Goal: Check status: Check status

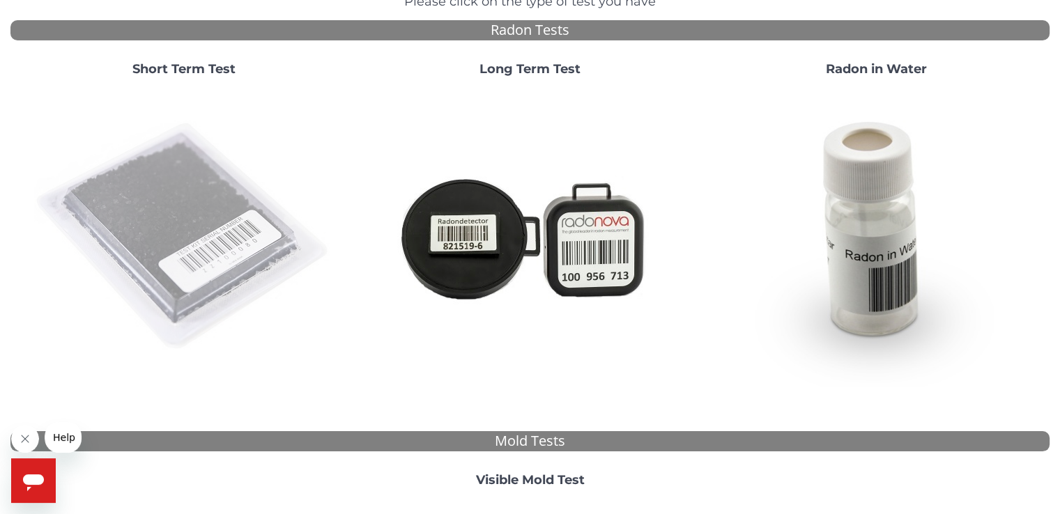
scroll to position [209, 0]
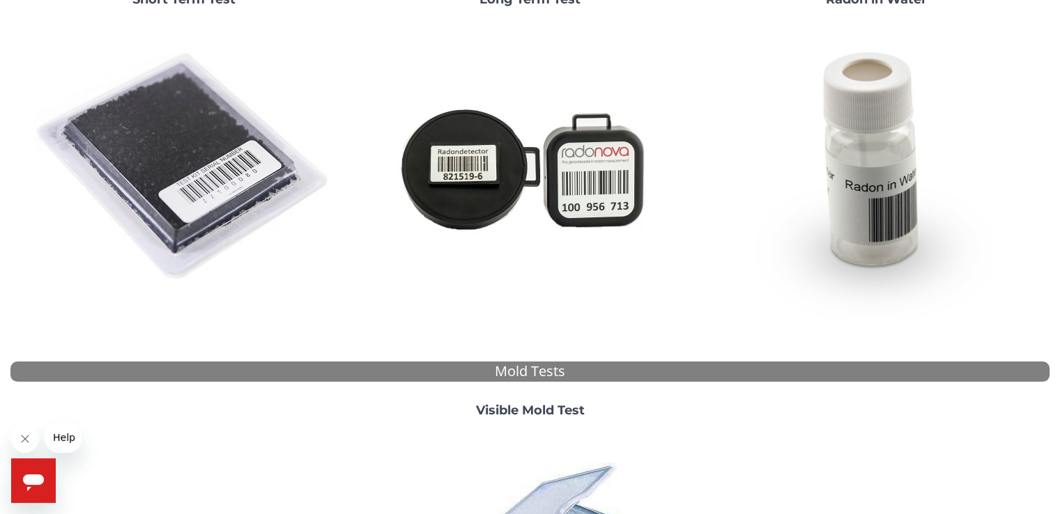
click at [170, 153] on img at bounding box center [184, 167] width 300 height 300
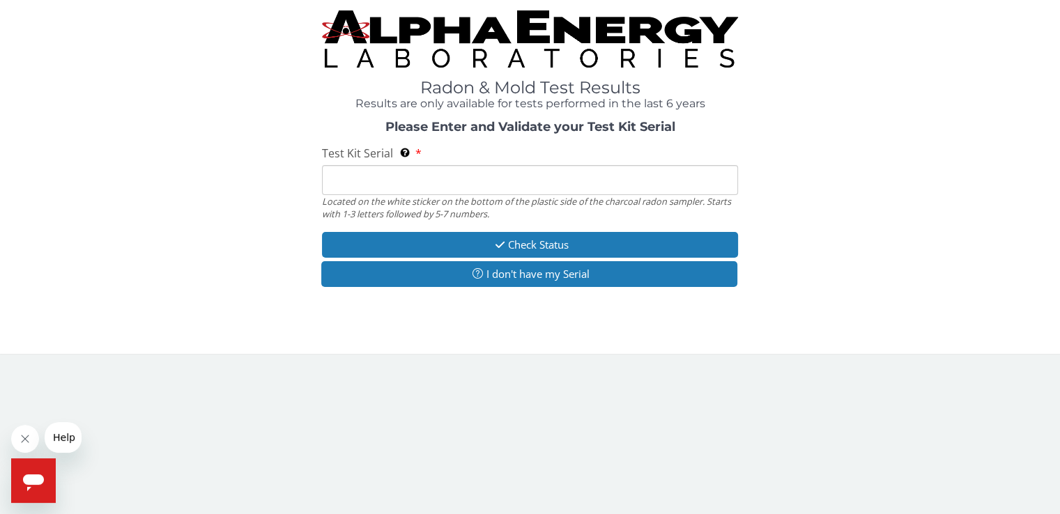
scroll to position [0, 0]
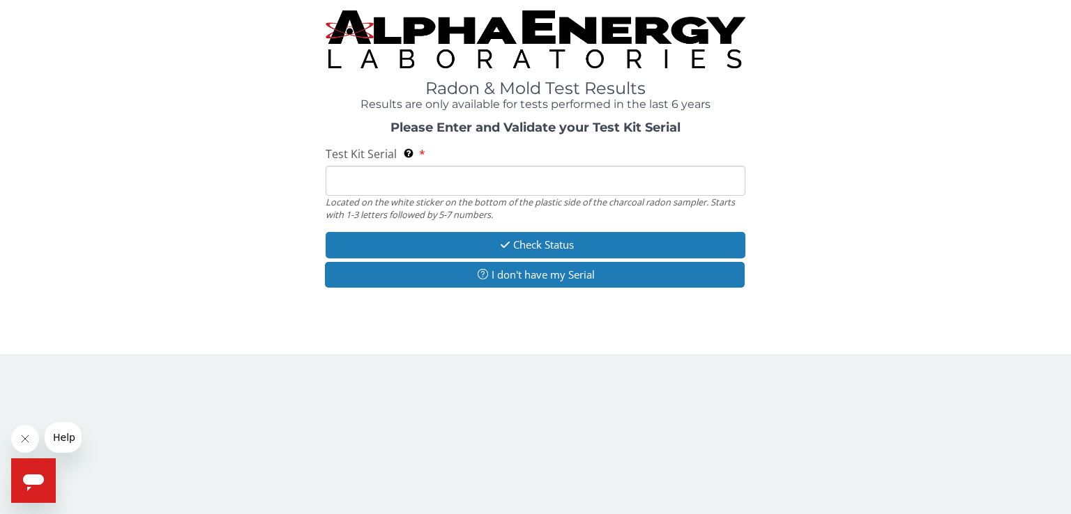
click at [358, 182] on input "Test Kit Serial Located on the white sticker on the bottom of the plastic side …" at bounding box center [536, 181] width 420 height 30
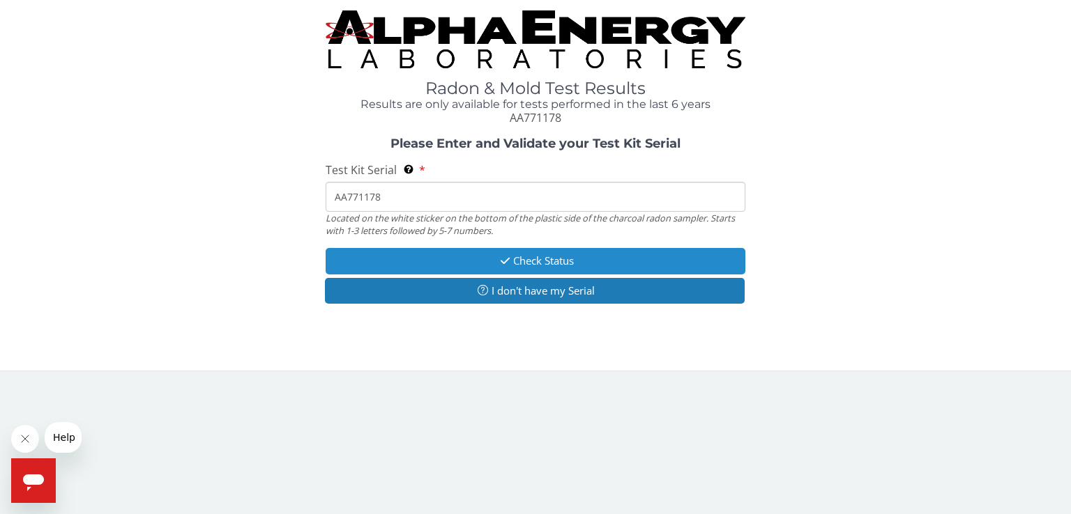
type input "AA771178"
click at [419, 259] on button "Check Status" at bounding box center [536, 261] width 420 height 26
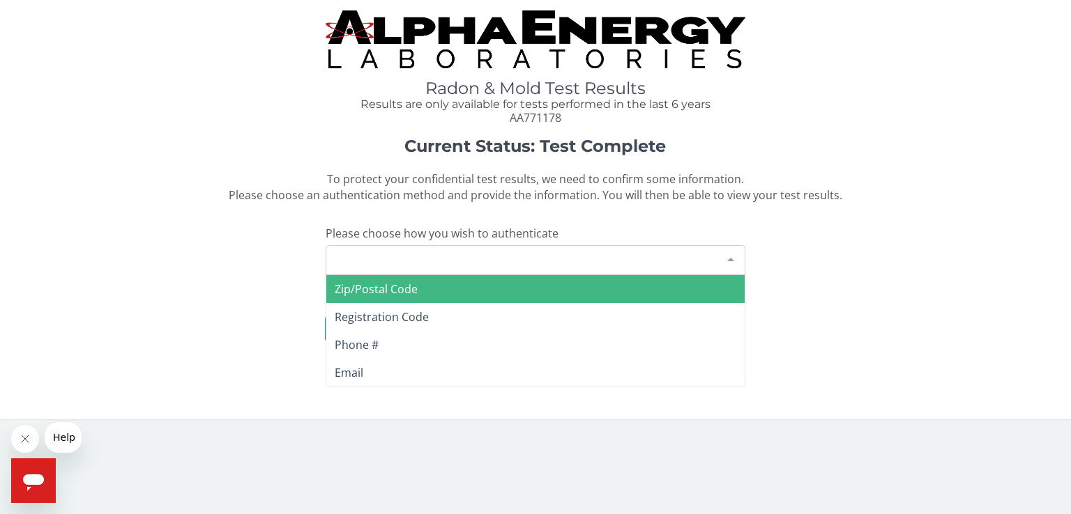
click at [733, 260] on div at bounding box center [731, 259] width 28 height 26
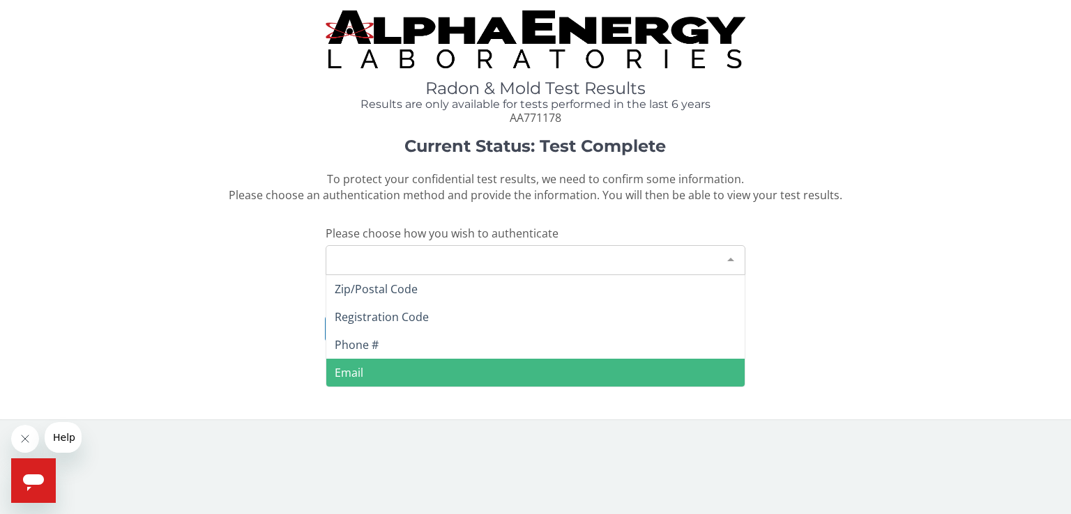
click at [372, 371] on span "Email" at bounding box center [535, 373] width 418 height 28
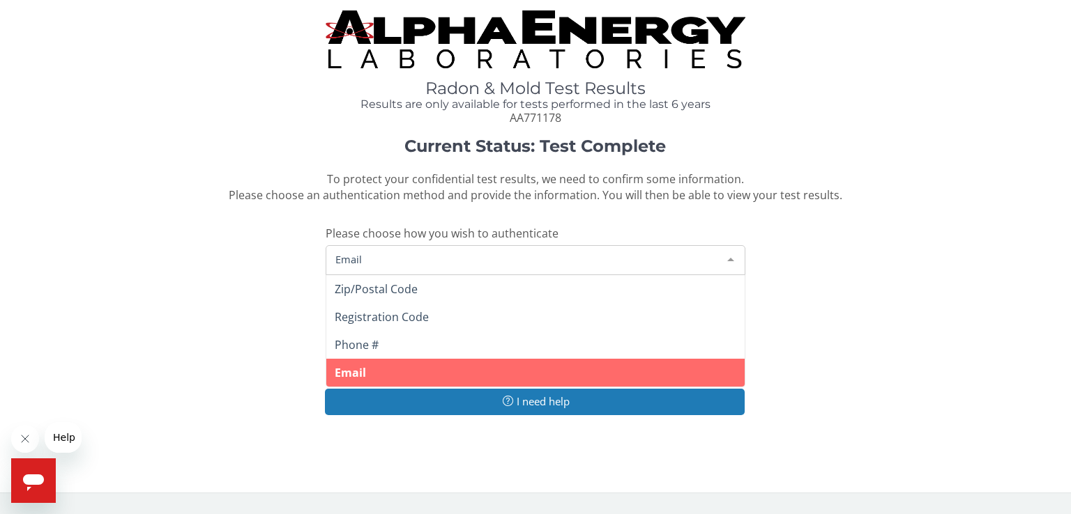
click at [357, 249] on div "Email" at bounding box center [536, 260] width 420 height 30
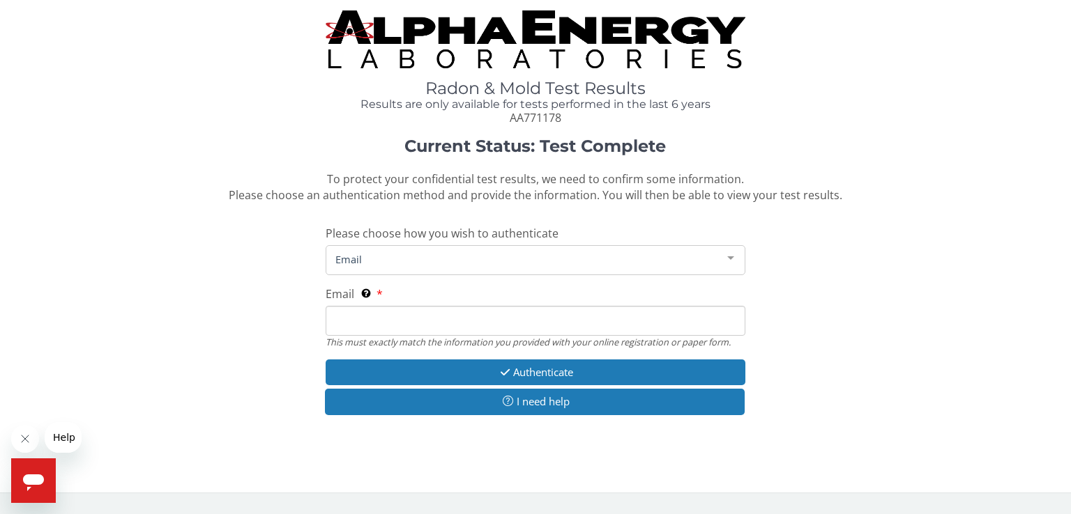
click at [371, 257] on span "Email" at bounding box center [524, 259] width 385 height 15
click at [430, 321] on input "Email This must exactly match the information you provided with your online reg…" at bounding box center [536, 321] width 420 height 30
type input "[EMAIL_ADDRESS][DOMAIN_NAME]"
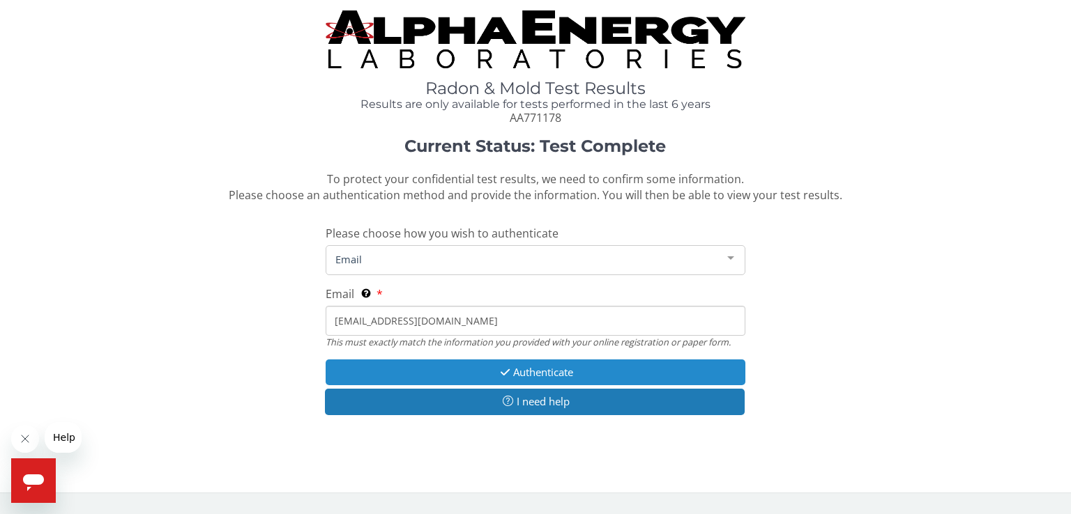
click at [429, 369] on button "Authenticate" at bounding box center [536, 373] width 420 height 26
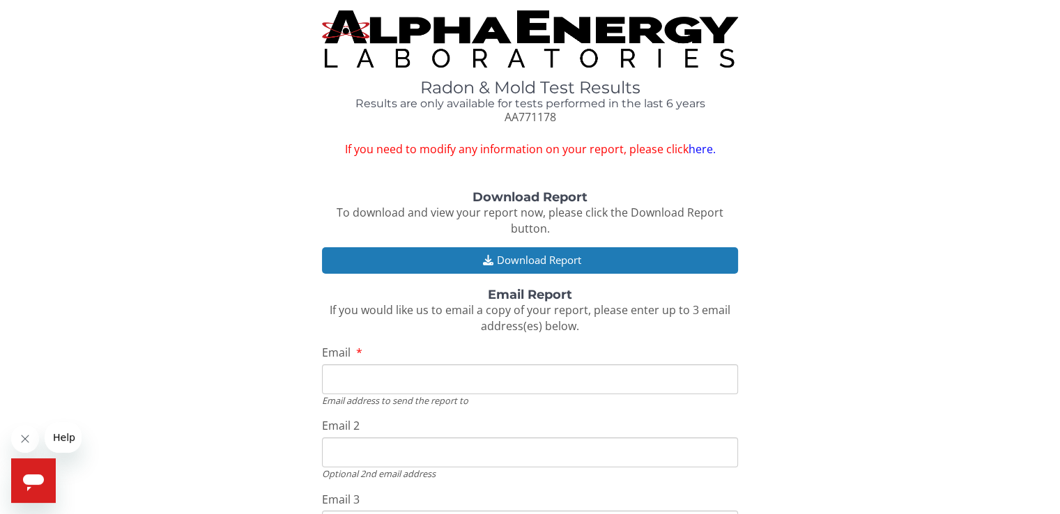
click at [411, 383] on input "Email" at bounding box center [529, 380] width 415 height 30
type input "[EMAIL_ADDRESS][DOMAIN_NAME]"
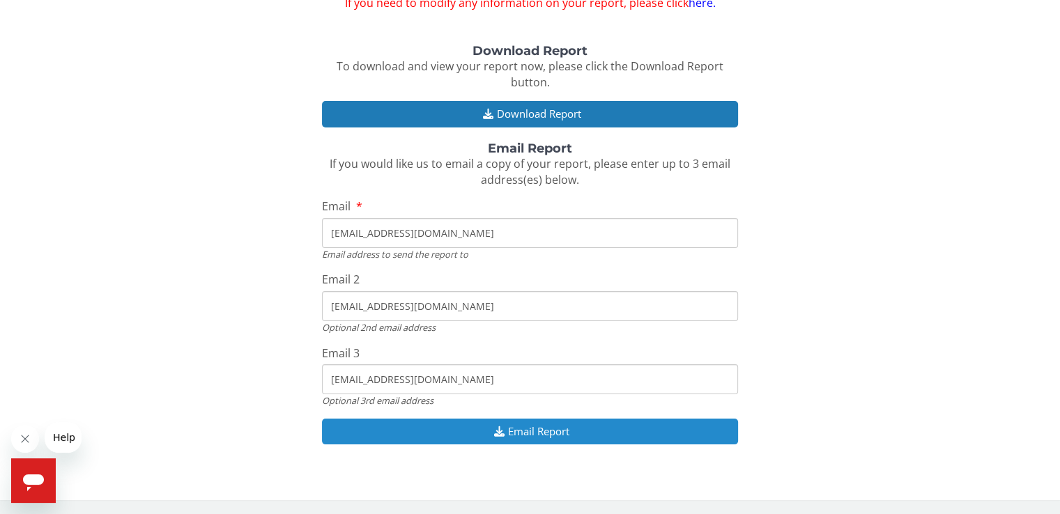
click at [421, 436] on button "Email Report" at bounding box center [529, 432] width 415 height 26
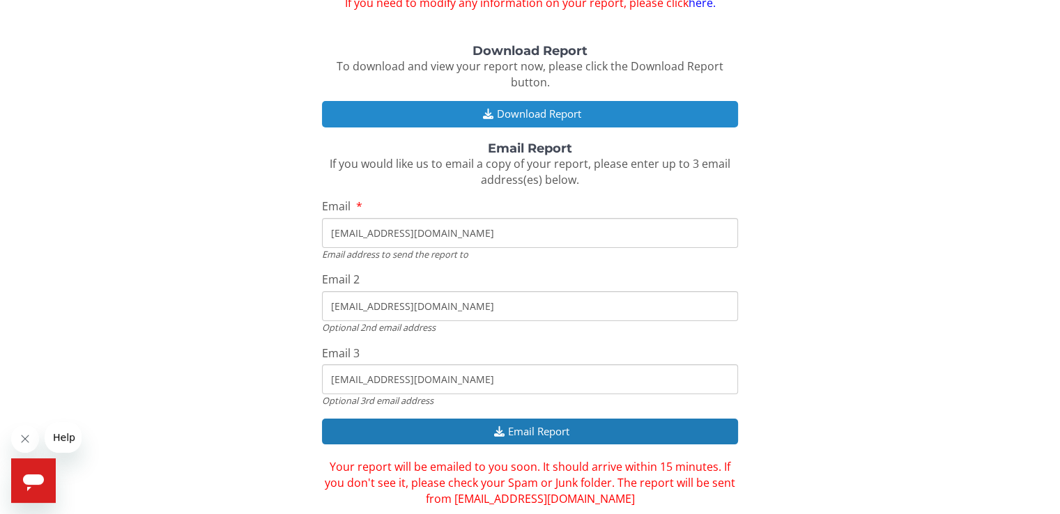
click at [479, 113] on icon "button" at bounding box center [487, 114] width 17 height 10
